Goal: Task Accomplishment & Management: Use online tool/utility

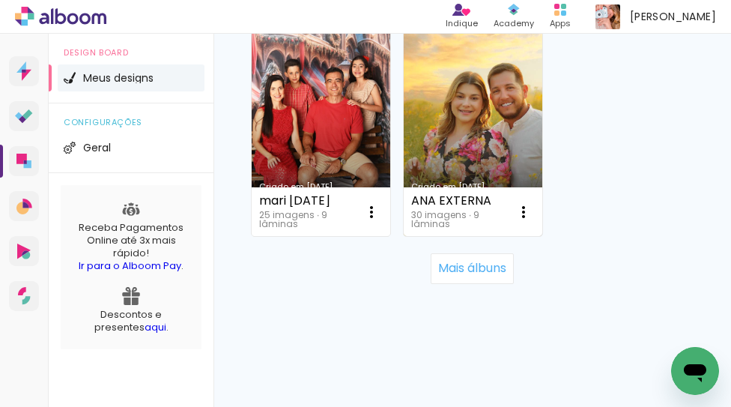
scroll to position [3106, 0]
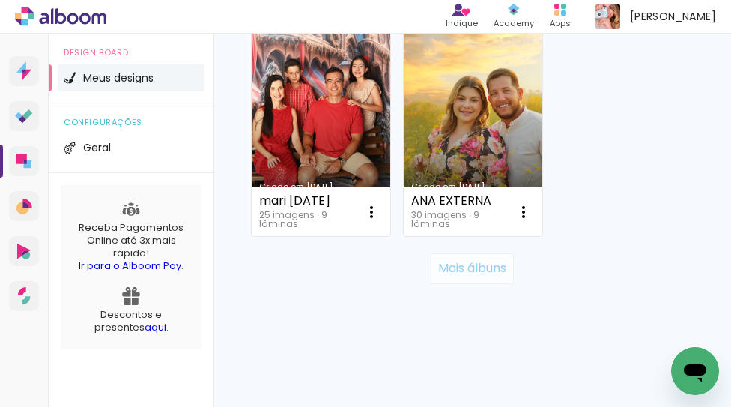
click at [0, 0] on slot "Mais álbuns" at bounding box center [0, 0] width 0 height 0
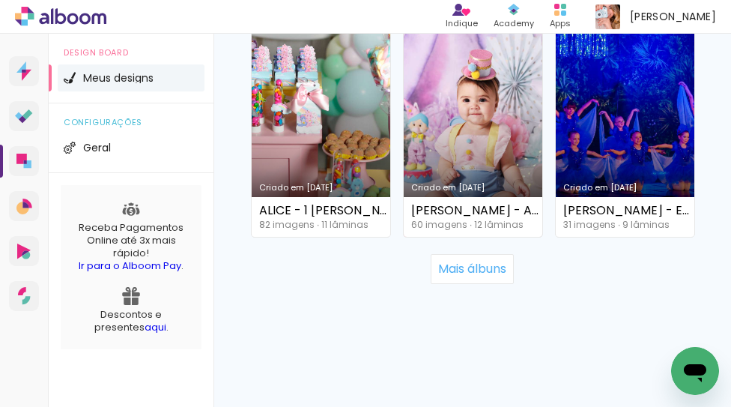
scroll to position [6269, 0]
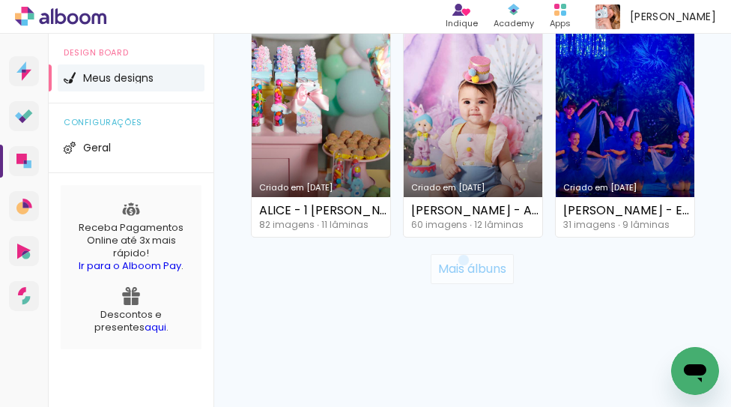
click at [0, 0] on slot "Mais álbuns" at bounding box center [0, 0] width 0 height 0
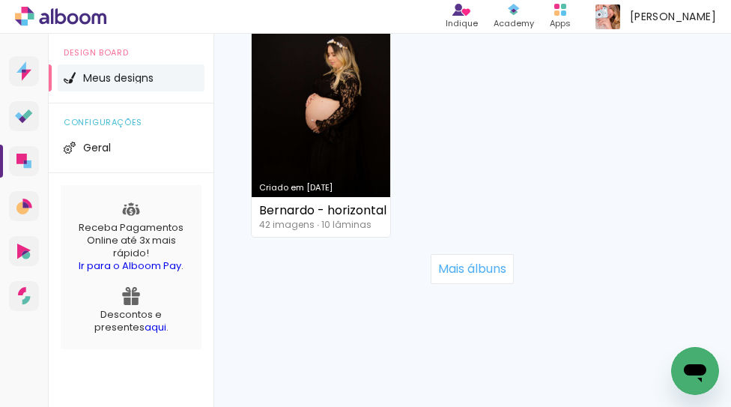
scroll to position [9190, 0]
click at [0, 0] on slot "Mais álbuns" at bounding box center [0, 0] width 0 height 0
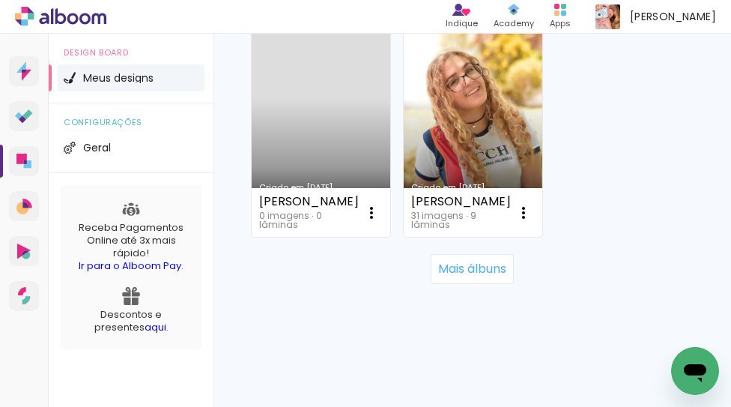
scroll to position [12353, 0]
click at [0, 0] on slot "Mais álbuns" at bounding box center [0, 0] width 0 height 0
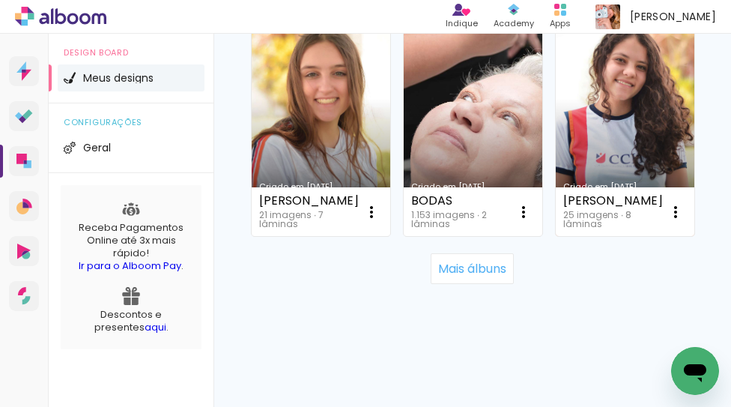
scroll to position [15274, 0]
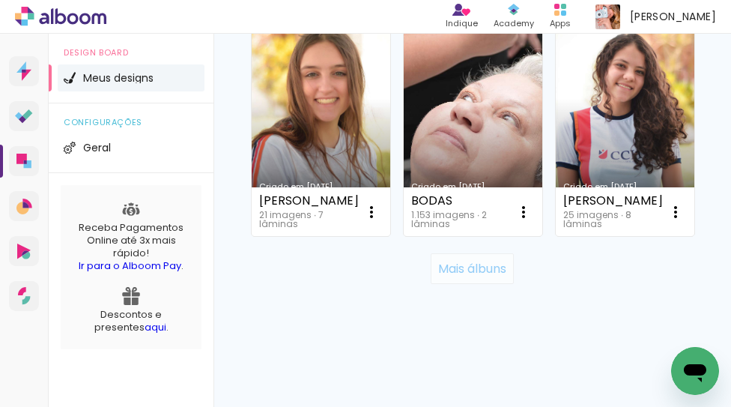
click at [0, 0] on slot "Mais álbuns" at bounding box center [0, 0] width 0 height 0
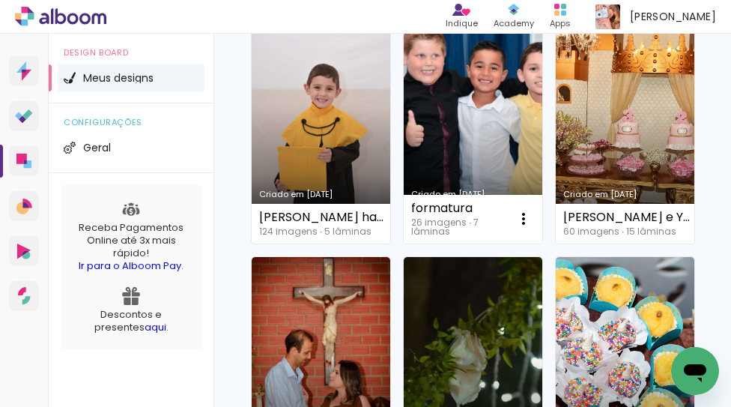
scroll to position [10803, 0]
